Goal: Task Accomplishment & Management: Complete application form

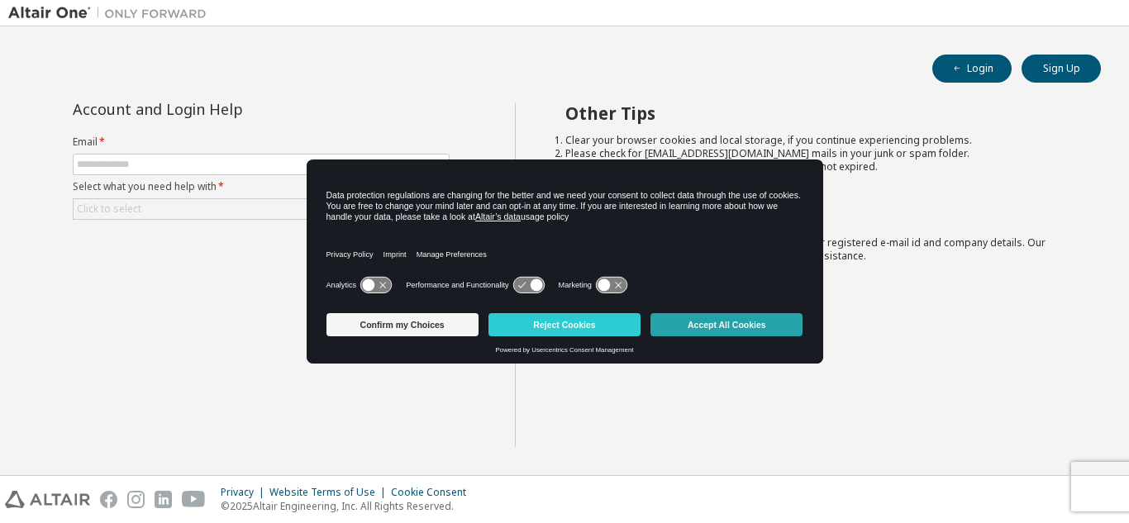
click at [716, 318] on button "Accept All Cookies" at bounding box center [727, 324] width 152 height 23
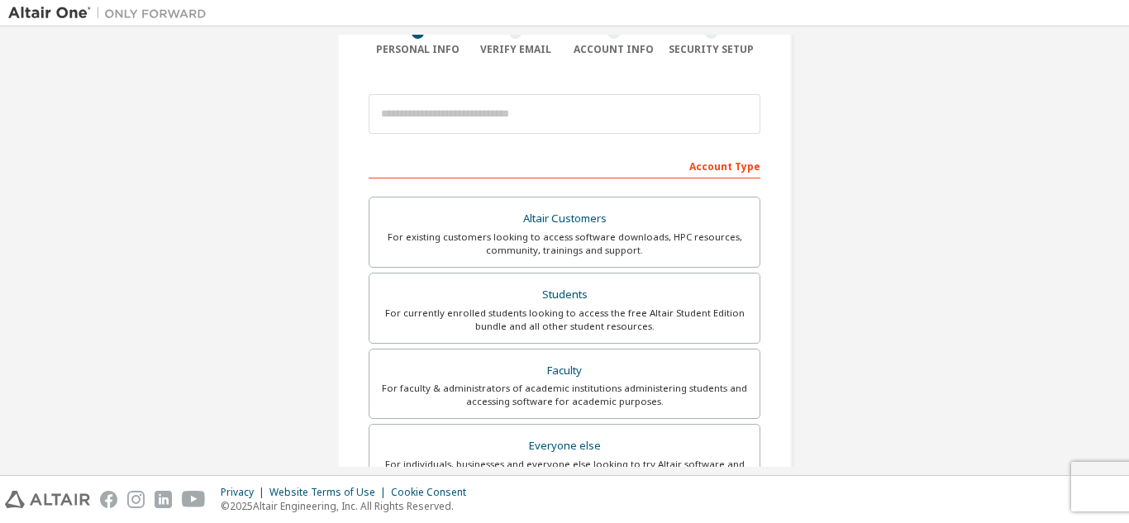
scroll to position [146, 0]
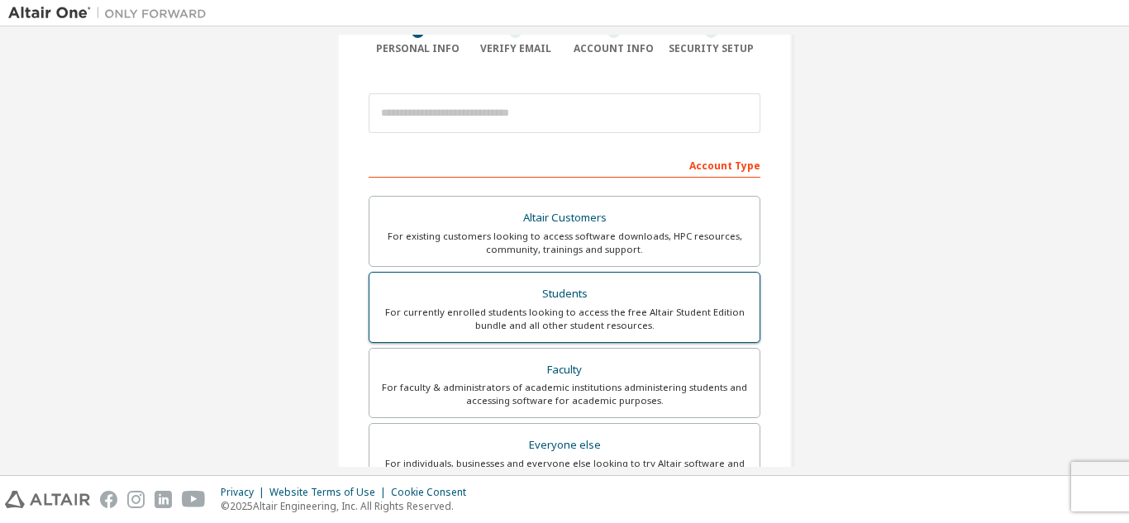
click at [624, 287] on div "Students" at bounding box center [564, 294] width 370 height 23
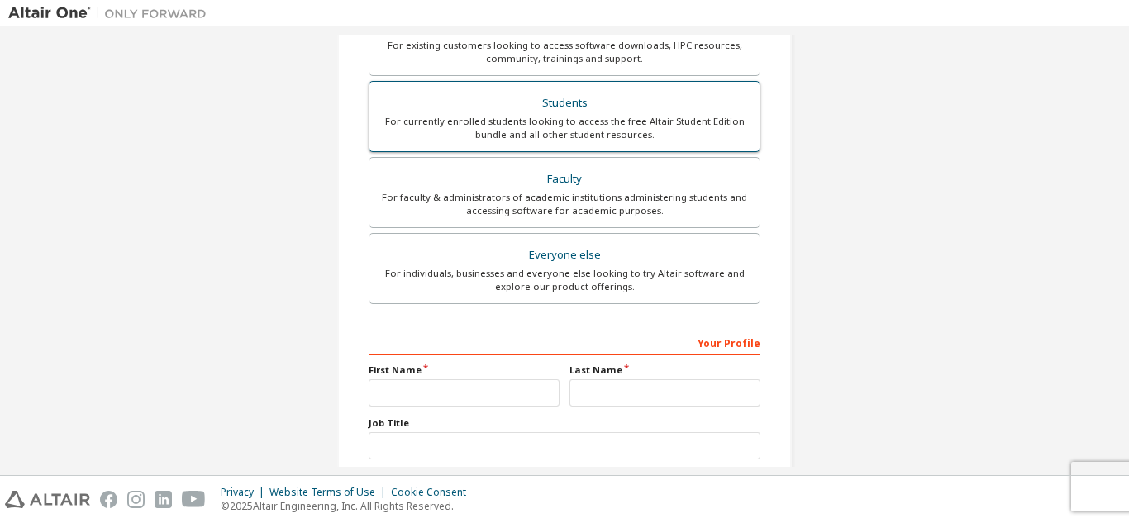
scroll to position [386, 0]
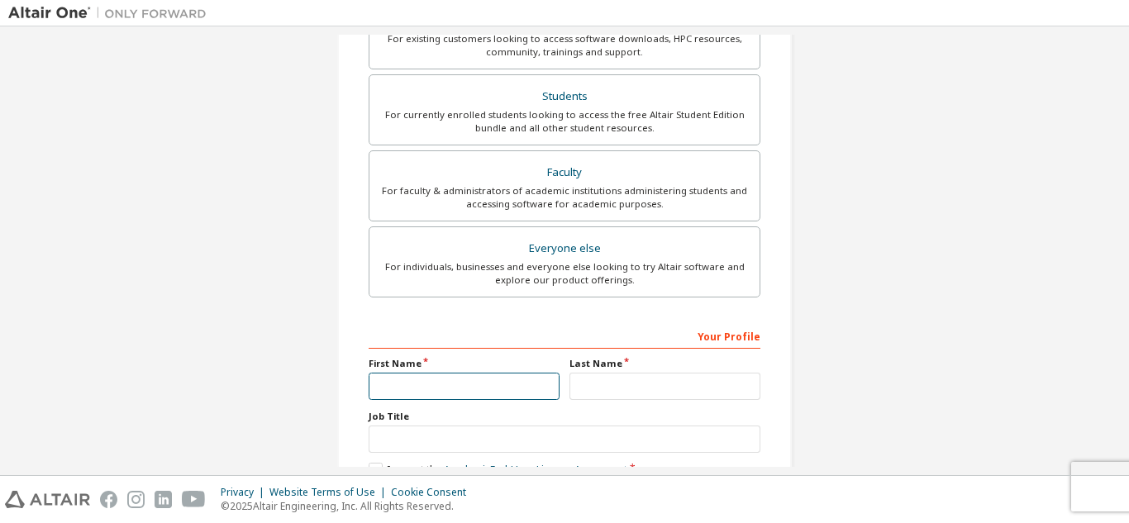
click at [475, 378] on input "text" at bounding box center [464, 386] width 191 height 27
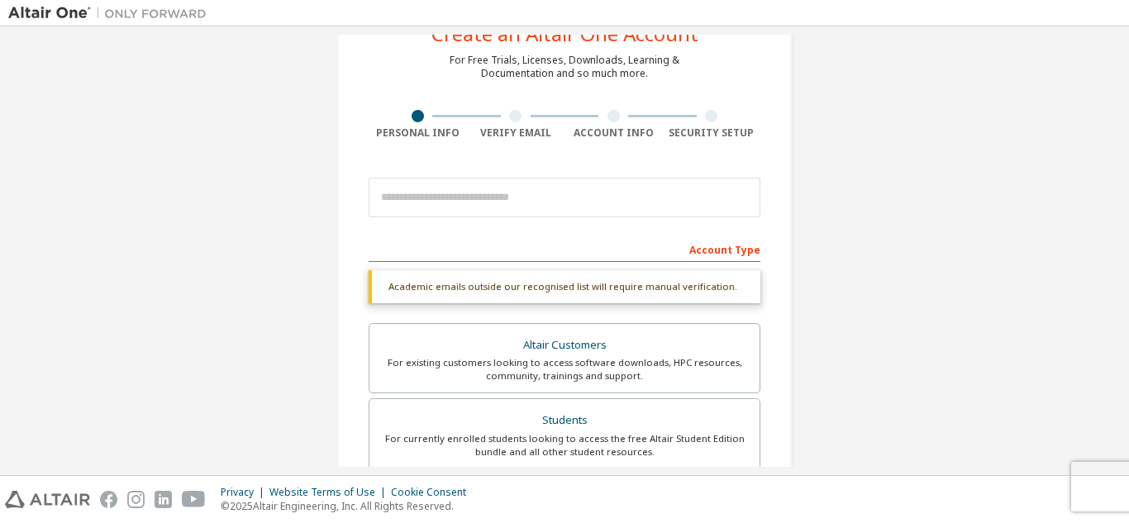
scroll to position [61, 0]
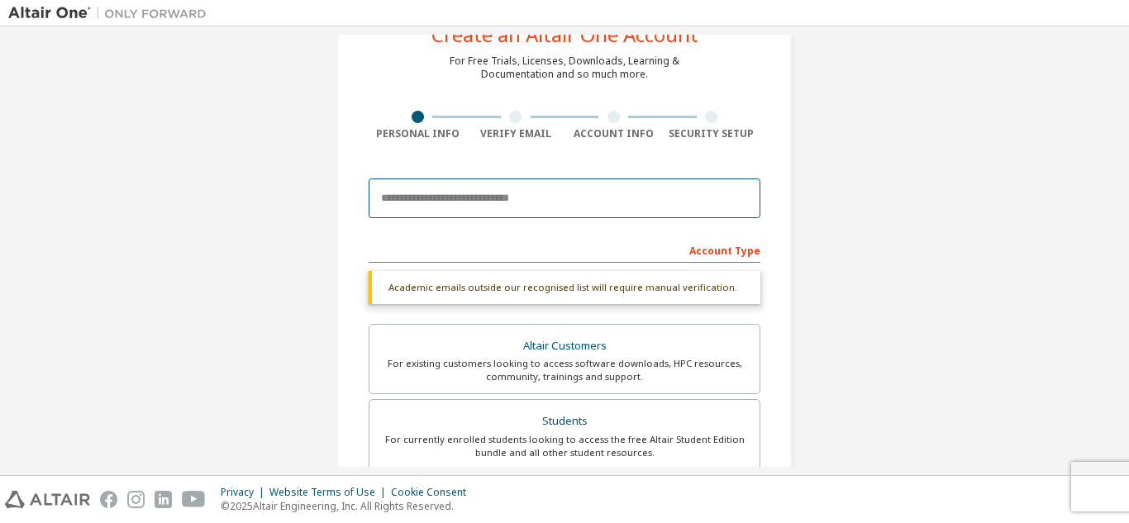
click at [530, 194] on input "email" at bounding box center [565, 199] width 392 height 40
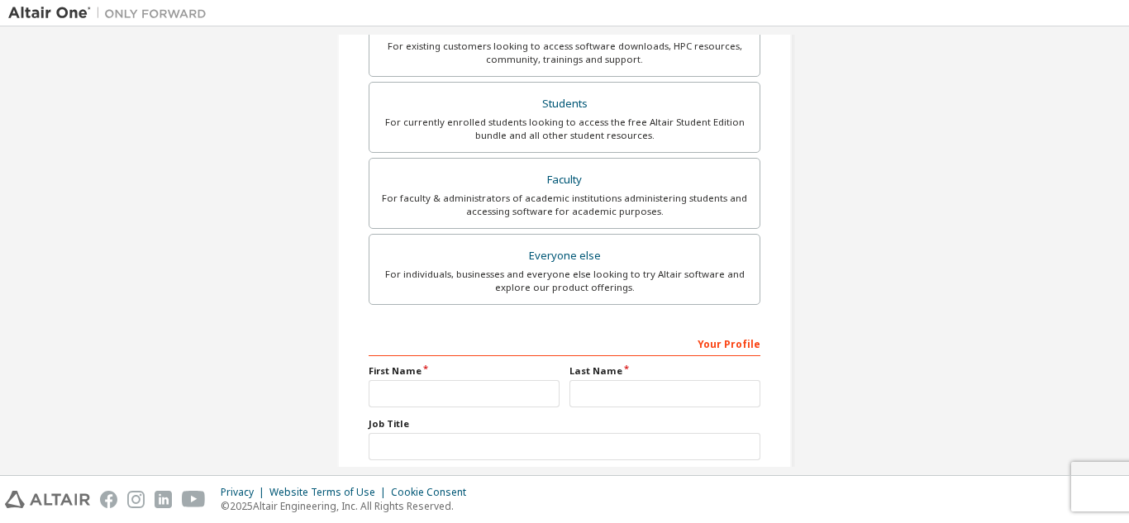
scroll to position [486, 0]
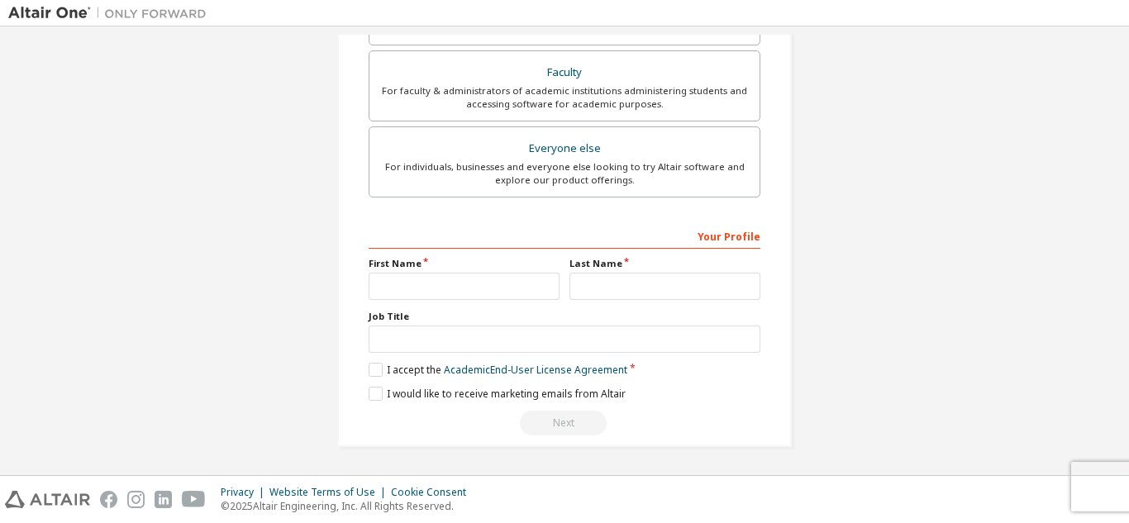
type input "**********"
click at [451, 291] on input "text" at bounding box center [464, 286] width 191 height 27
type input "**********"
click at [684, 277] on input "text" at bounding box center [665, 286] width 191 height 27
type input "**********"
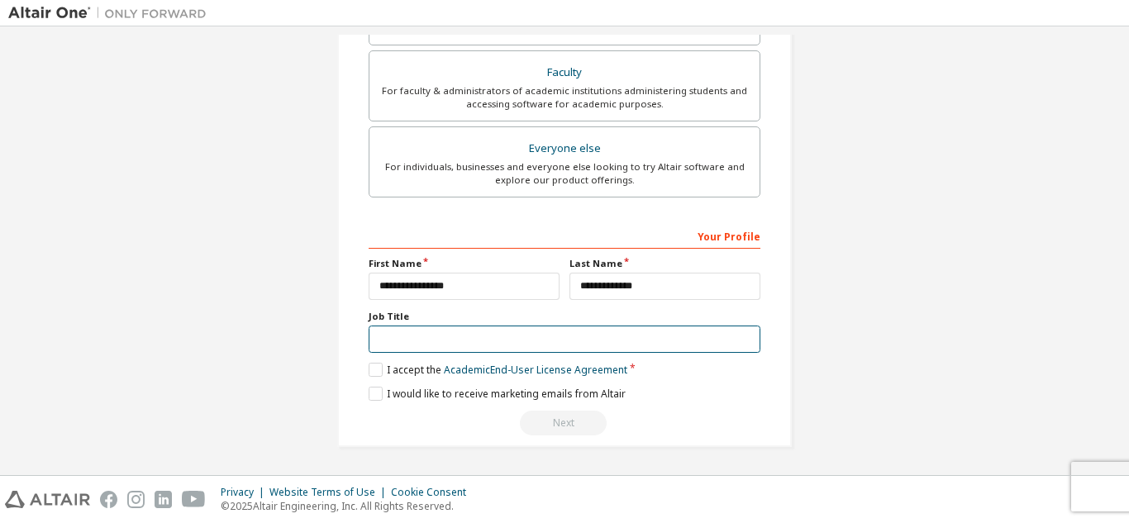
click at [535, 348] on input "text" at bounding box center [565, 339] width 392 height 27
type input "********"
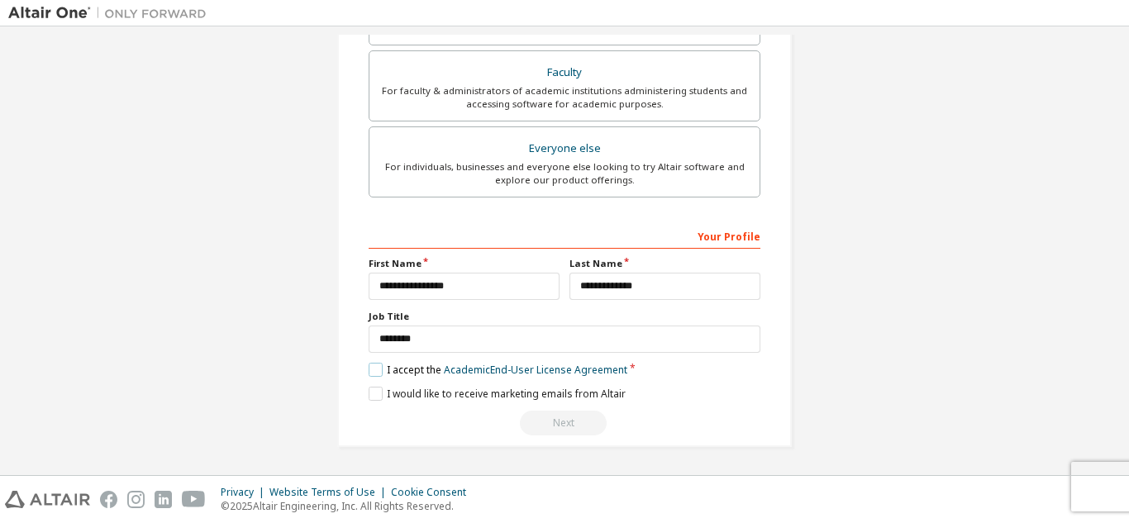
click at [374, 372] on label "I accept the Academic End-User License Agreement" at bounding box center [498, 370] width 259 height 14
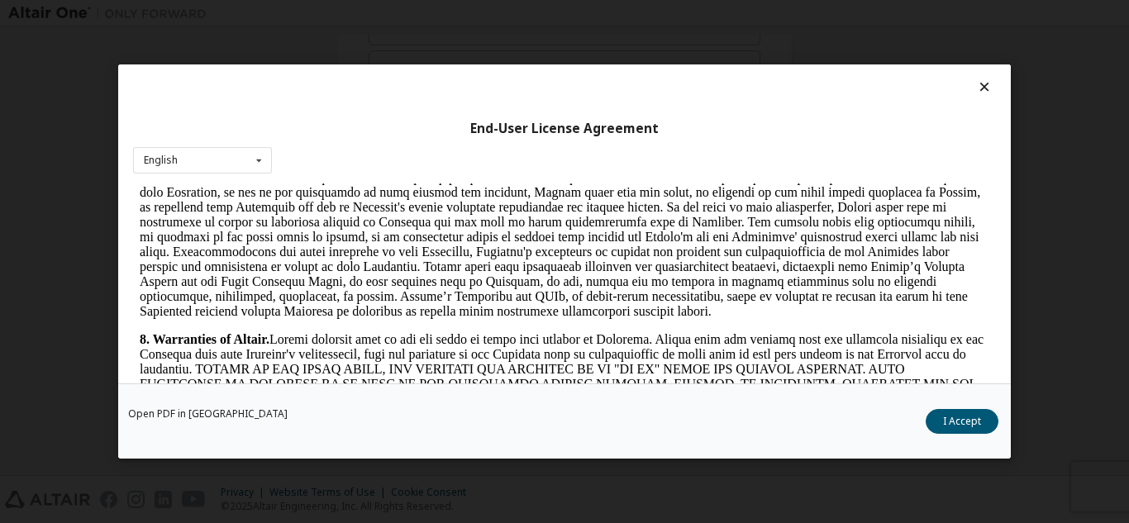
scroll to position [1746, 0]
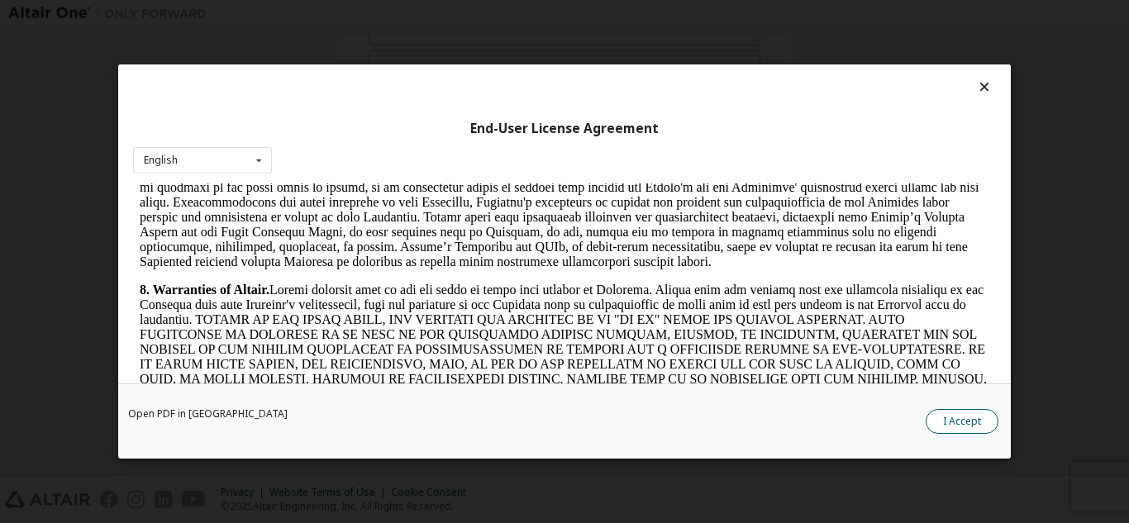
click at [985, 417] on button "I Accept" at bounding box center [962, 421] width 73 height 25
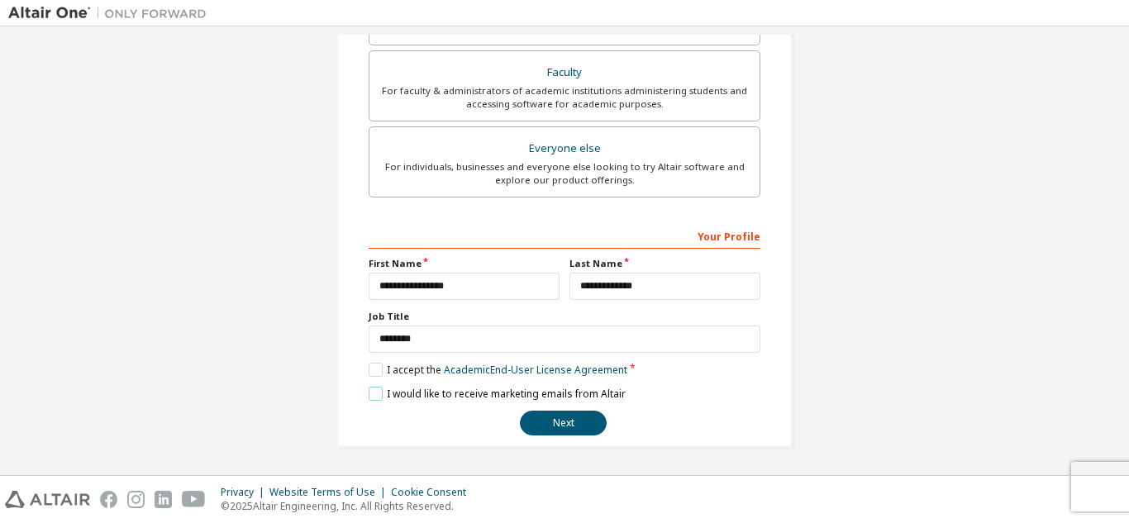
click at [374, 392] on label "I would like to receive marketing emails from Altair" at bounding box center [497, 394] width 257 height 14
click at [541, 432] on button "Next" at bounding box center [563, 423] width 87 height 25
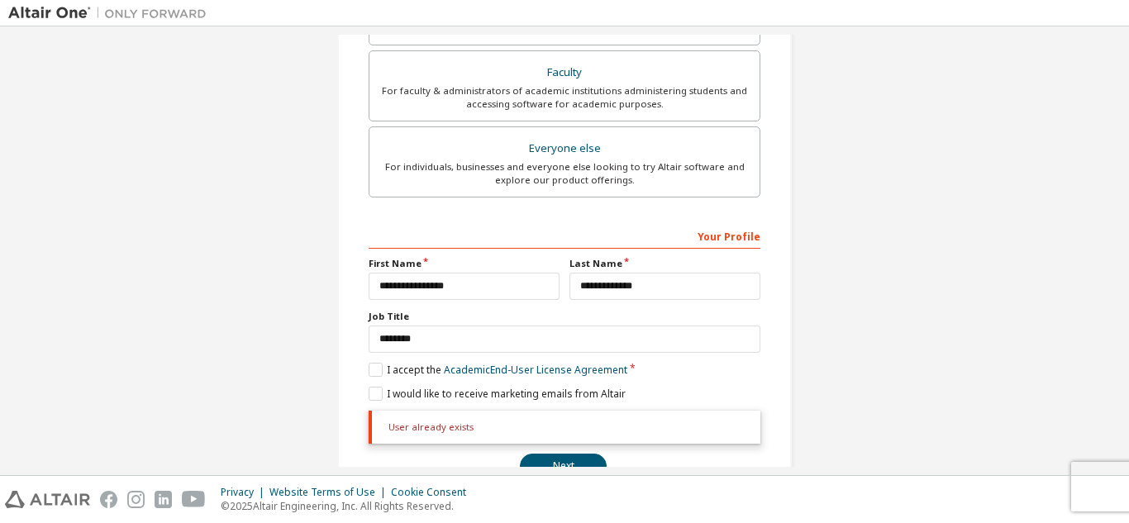
scroll to position [529, 0]
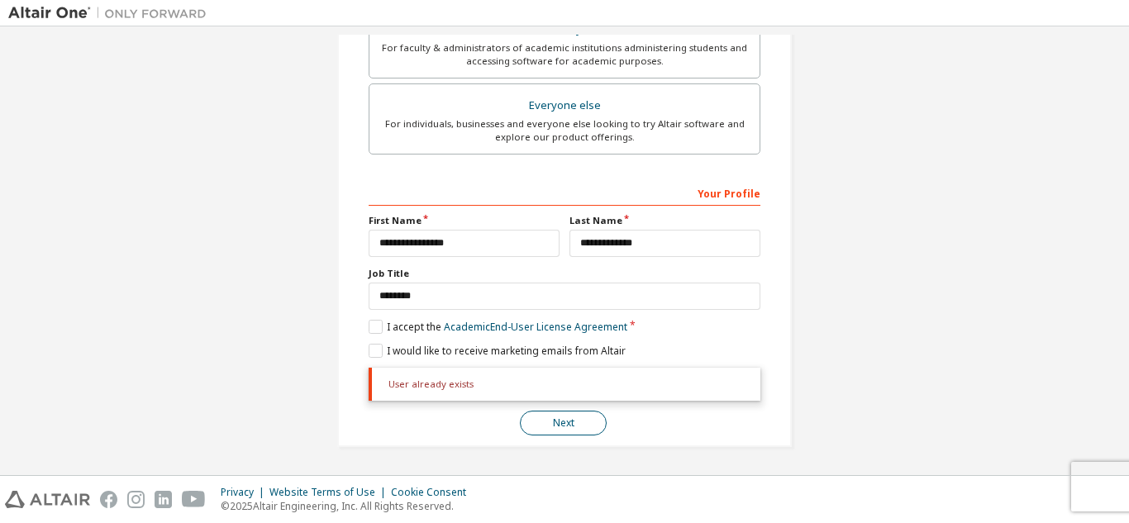
click at [541, 430] on button "Next" at bounding box center [563, 423] width 87 height 25
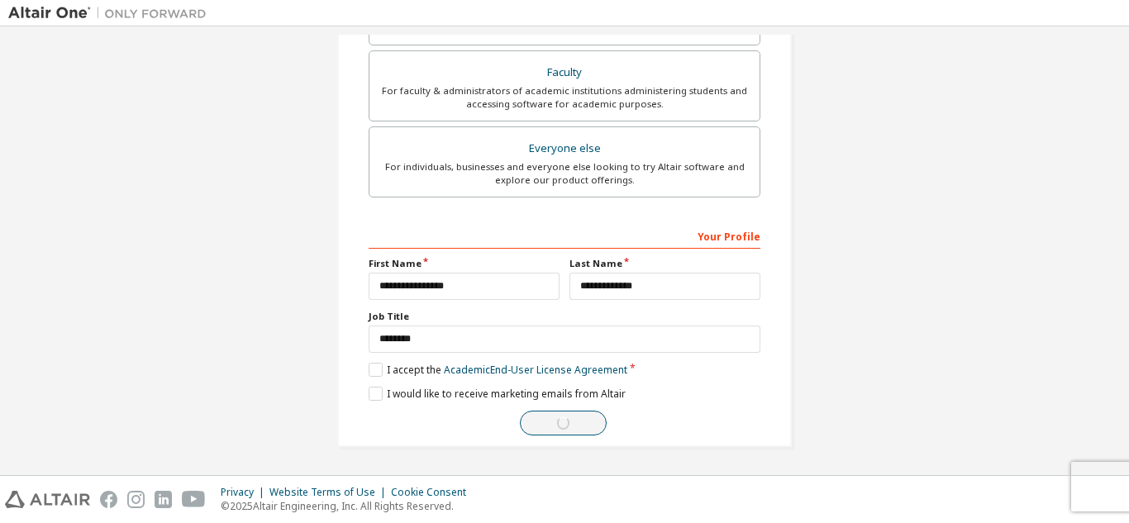
scroll to position [486, 0]
